Goal: Task Accomplishment & Management: Use online tool/utility

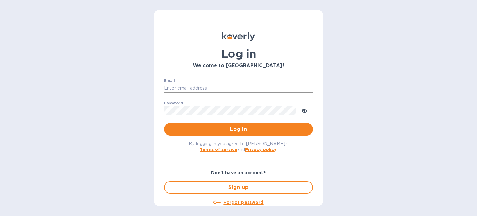
click at [214, 87] on input "Email" at bounding box center [238, 88] width 149 height 9
type input "[EMAIL_ADDRESS][DOMAIN_NAME]"
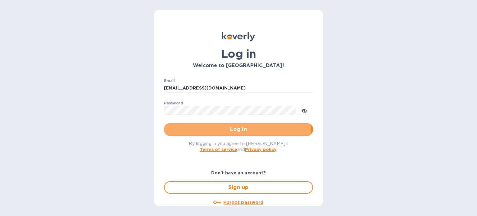
click at [182, 128] on span "Log in" at bounding box center [238, 129] width 139 height 7
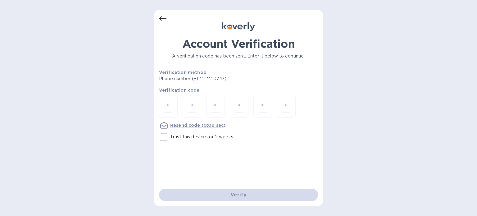
drag, startPoint x: 167, startPoint y: 134, endPoint x: 169, endPoint y: 120, distance: 14.3
click at [166, 133] on input "Trust this device for 2 weeks" at bounding box center [163, 137] width 13 height 13
checkbox input "true"
click at [169, 107] on input "number" at bounding box center [168, 106] width 8 height 11
type input "8"
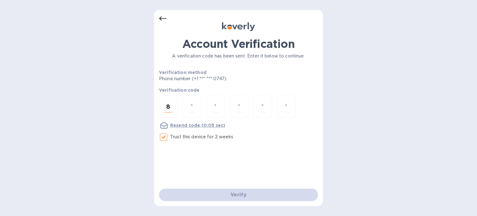
type input "7"
type input "1"
type input "6"
type input "7"
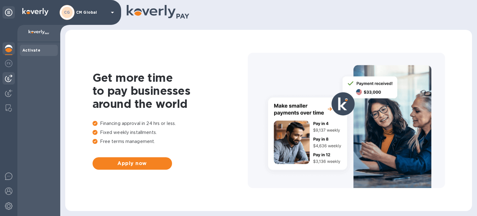
click at [6, 80] on img at bounding box center [8, 78] width 7 height 7
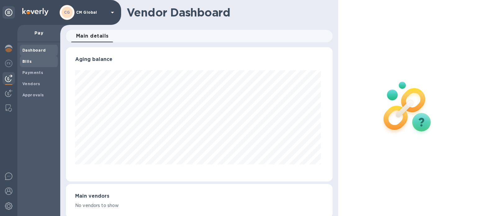
scroll to position [134, 264]
click at [30, 61] on b "Bills" at bounding box center [26, 61] width 9 height 5
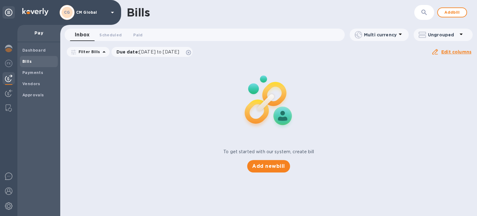
click at [348, 59] on div "To get started with our system, create bill Add new bill" at bounding box center [269, 116] width 422 height 117
drag, startPoint x: 34, startPoint y: 85, endPoint x: 39, endPoint y: 85, distance: 4.7
click at [34, 85] on b "Vendors" at bounding box center [31, 83] width 18 height 5
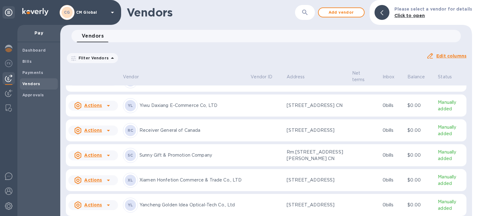
scroll to position [419, 0]
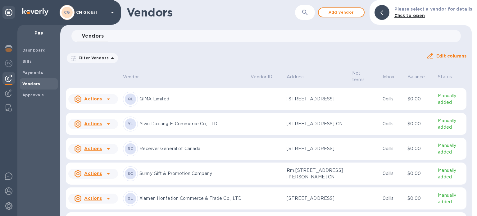
click at [105, 43] on icon at bounding box center [108, 38] width 7 height 7
click at [107, 181] on b "Add new bill" at bounding box center [100, 183] width 29 height 5
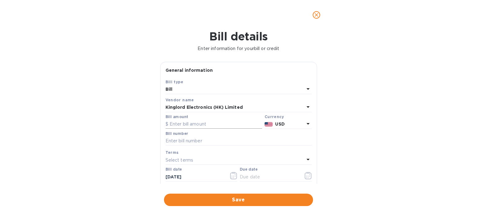
click at [190, 123] on input "text" at bounding box center [214, 124] width 97 height 9
drag, startPoint x: 339, startPoint y: 160, endPoint x: 332, endPoint y: 155, distance: 8.5
click at [339, 160] on div "Bill details Enter information for your bill or credit General information Save…" at bounding box center [238, 123] width 477 height 186
click at [182, 125] on input "text" at bounding box center [214, 124] width 97 height 9
type input "26,455.51"
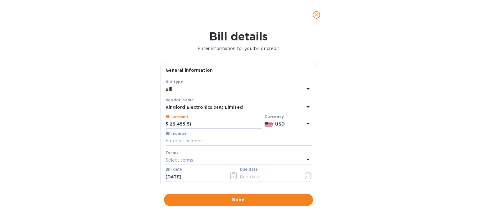
click at [188, 138] on input "text" at bounding box center [239, 140] width 146 height 9
type input "2025-0220, 2025-0304"
click at [232, 158] on div "Select terms" at bounding box center [235, 160] width 139 height 9
click at [375, 164] on div "Bill details Enter information for your bill or credit General information Save…" at bounding box center [238, 123] width 477 height 186
click at [308, 159] on icon at bounding box center [308, 159] width 7 height 7
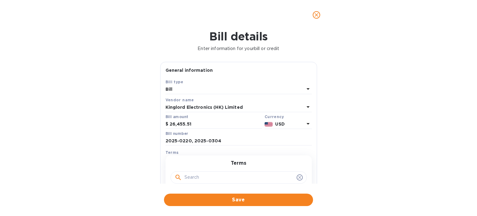
click at [262, 178] on input "text" at bounding box center [240, 177] width 110 height 9
type input "pre"
click at [298, 179] on icon at bounding box center [299, 177] width 5 height 5
click at [375, 176] on div "Bill details Enter information for your bill or credit General information Save…" at bounding box center [238, 123] width 477 height 186
click at [305, 177] on icon "button" at bounding box center [308, 175] width 7 height 7
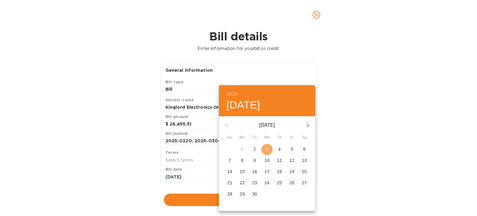
click at [264, 149] on span "3" at bounding box center [267, 149] width 11 height 6
type input "09/03/2025"
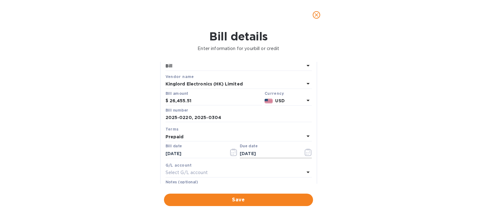
scroll to position [12, 0]
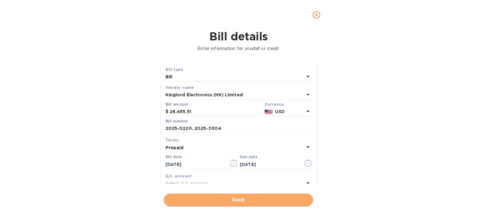
click at [235, 200] on span "Save" at bounding box center [238, 199] width 139 height 7
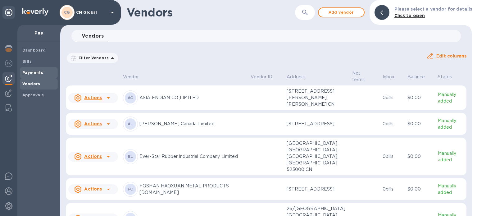
click at [42, 73] on span "Payments" at bounding box center [38, 73] width 33 height 6
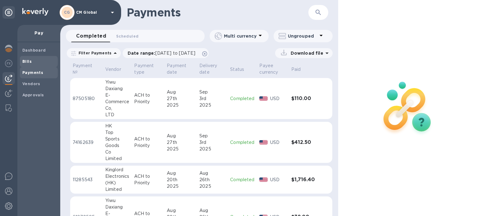
click at [29, 62] on b "Bills" at bounding box center [26, 61] width 9 height 5
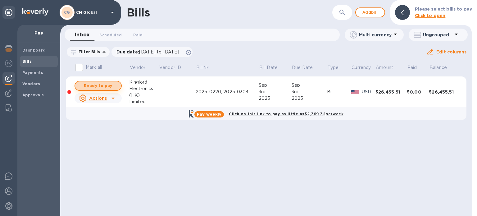
click at [101, 85] on span "Ready to pay" at bounding box center [98, 85] width 36 height 7
checkbox input "true"
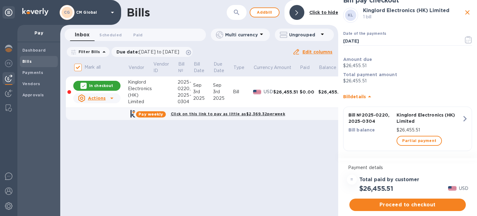
scroll to position [13, 0]
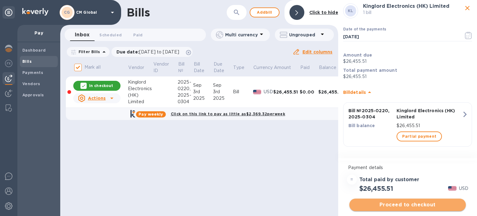
click at [410, 206] on span "Proceed to checkout" at bounding box center [408, 204] width 107 height 7
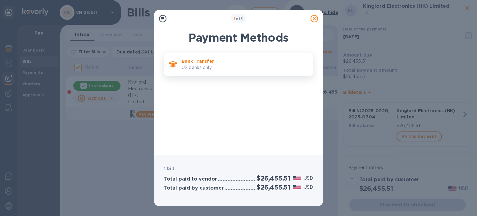
click at [188, 60] on p "Bank Transfer" at bounding box center [245, 61] width 126 height 6
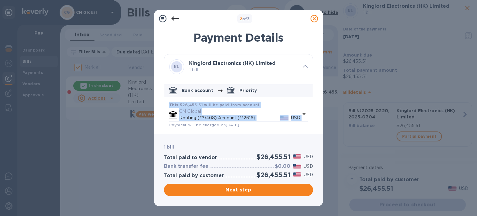
drag, startPoint x: 310, startPoint y: 88, endPoint x: 306, endPoint y: 110, distance: 22.8
click at [306, 110] on div "Bank account Priority This $26,455.51 will be paid from account CM Global Routi…" at bounding box center [238, 138] width 149 height 108
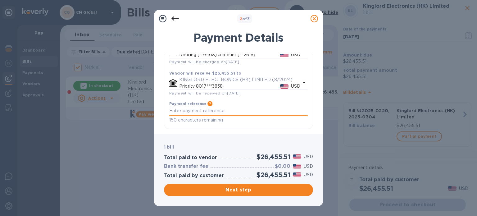
click at [221, 111] on textarea "default-method" at bounding box center [238, 110] width 139 height 5
click at [193, 109] on textarea "2025-0220, 2025-0304 30% dep" at bounding box center [238, 110] width 139 height 5
type textarea "2025-0220 30% dep, 2025-0304 30% dep"
click at [240, 190] on span "Next step" at bounding box center [238, 189] width 139 height 7
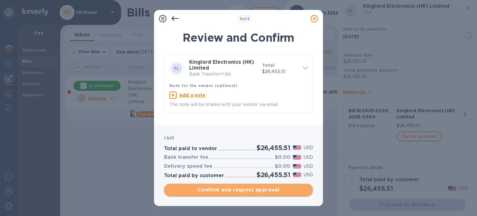
click at [242, 190] on span "Confirm and request approval" at bounding box center [238, 189] width 139 height 7
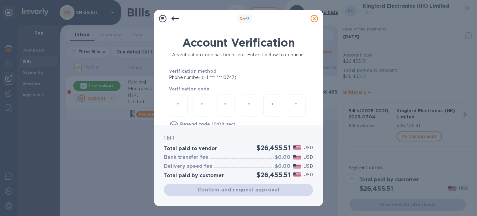
click at [173, 102] on div at bounding box center [178, 105] width 19 height 22
type input "2"
type input "1"
type input "5"
type input "9"
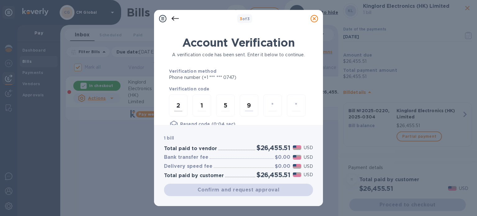
type input "0"
type input "9"
checkbox input "false"
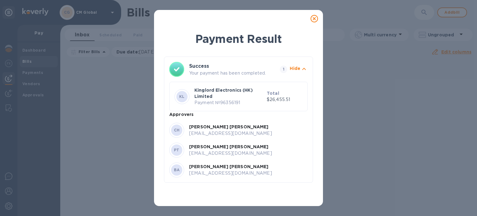
click at [314, 20] on icon at bounding box center [314, 18] width 7 height 7
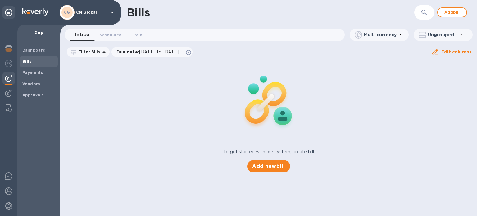
click at [350, 5] on div "Bills ​ Add bill" at bounding box center [268, 12] width 417 height 25
click at [11, 195] on img at bounding box center [8, 190] width 7 height 7
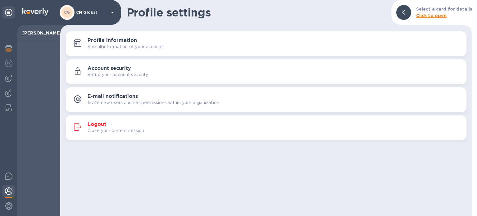
click at [99, 128] on p "Close your current session." at bounding box center [117, 130] width 58 height 7
